Goal: Use online tool/utility: Utilize a website feature to perform a specific function

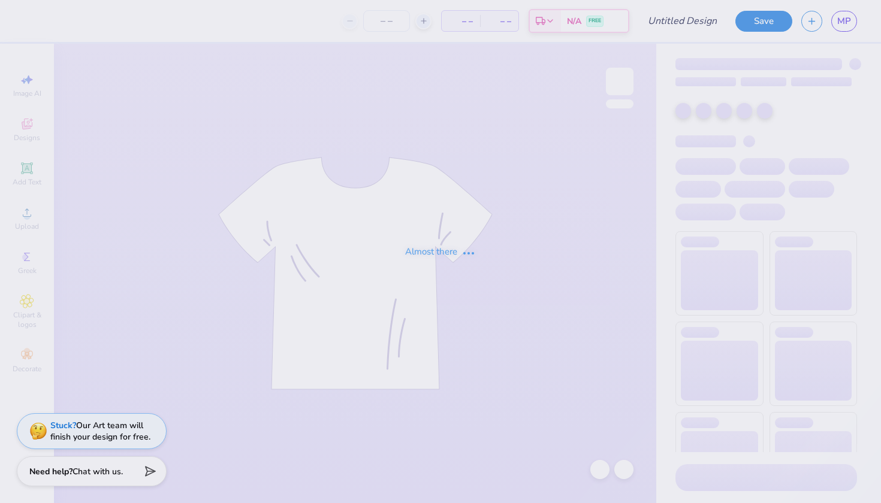
type input "DTBG"
type input "12"
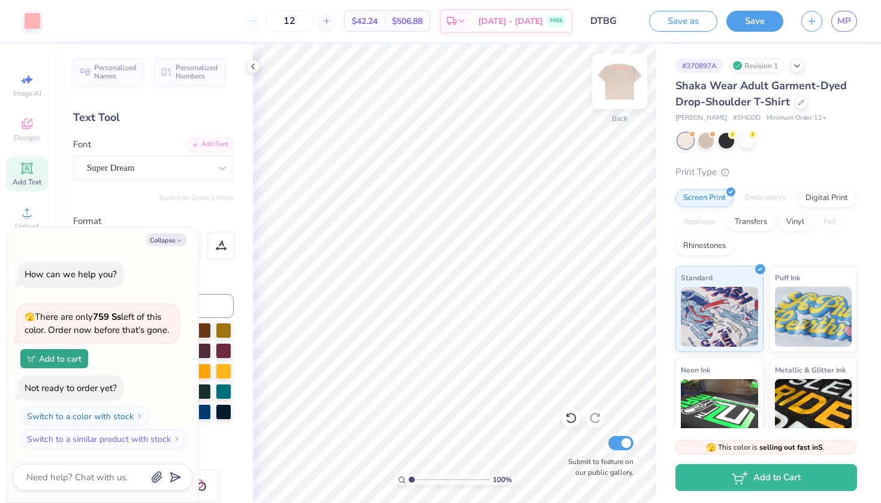
click at [629, 77] on img at bounding box center [620, 82] width 48 height 48
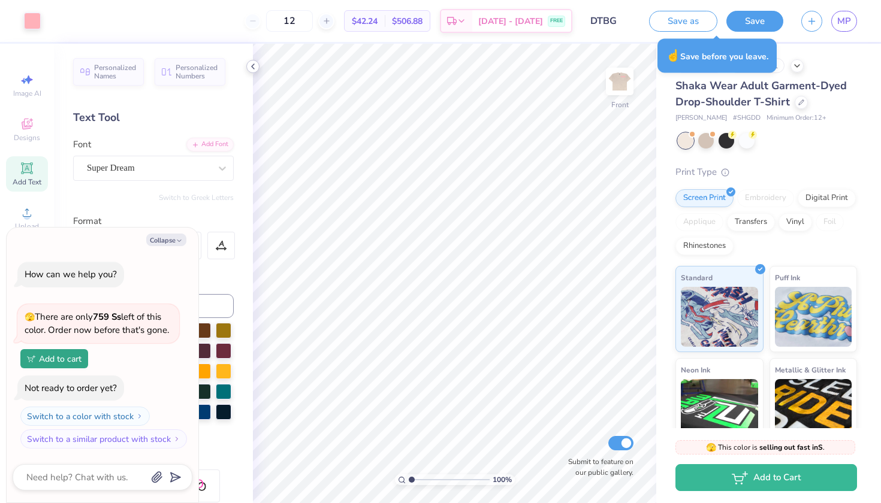
click at [256, 65] on icon at bounding box center [253, 67] width 10 height 10
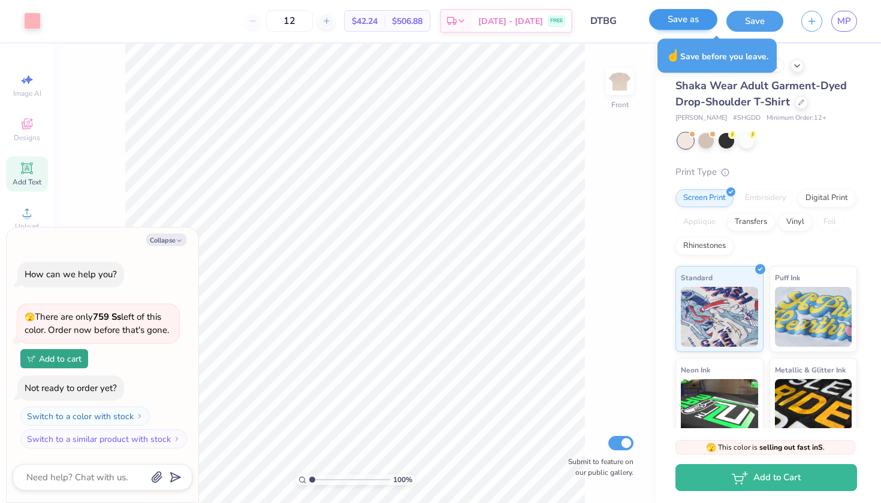
click at [696, 27] on button "Save as" at bounding box center [683, 19] width 68 height 21
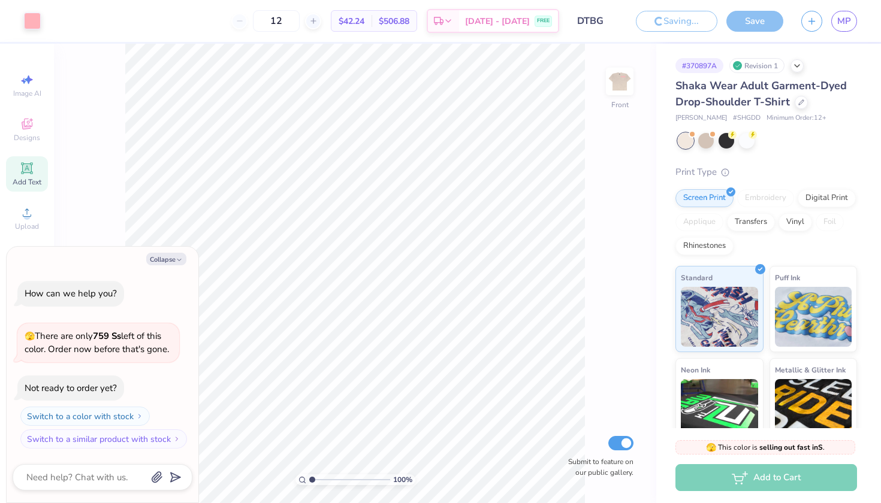
type textarea "x"
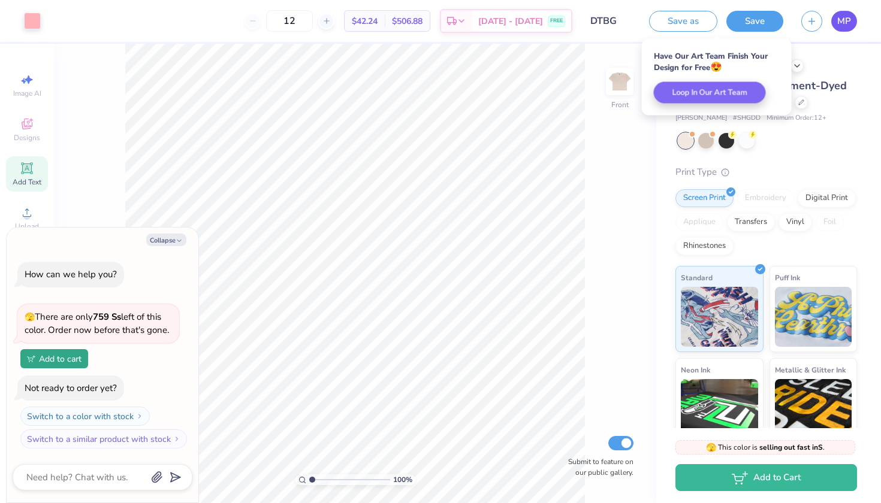
click at [843, 22] on span "MP" at bounding box center [844, 21] width 14 height 14
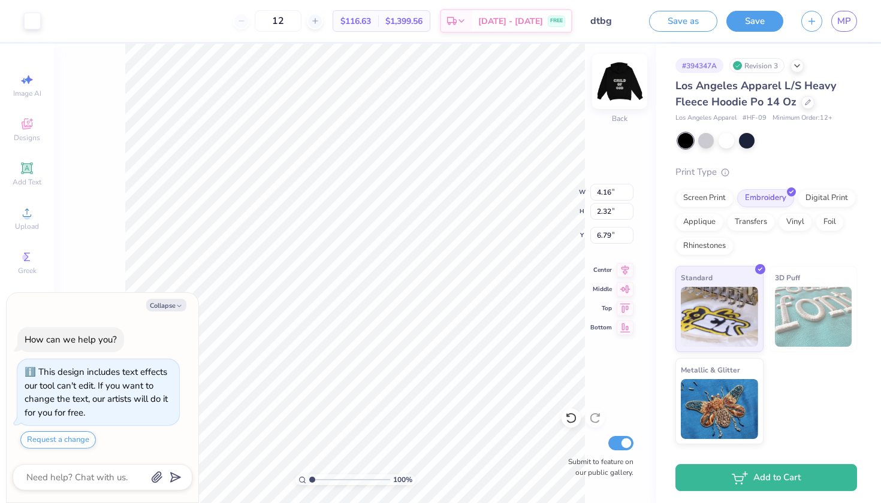
click at [623, 88] on img at bounding box center [620, 82] width 48 height 48
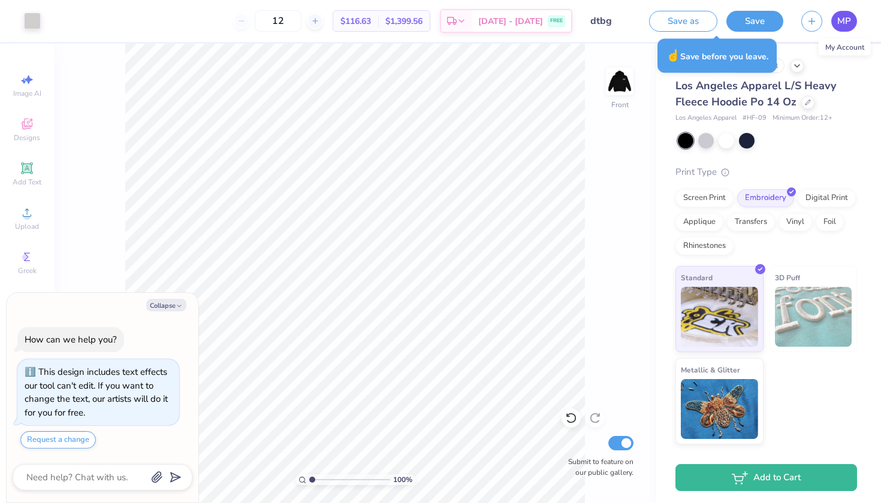
click at [833, 24] on link "MP" at bounding box center [844, 21] width 26 height 21
type textarea "x"
